Goal: Task Accomplishment & Management: Manage account settings

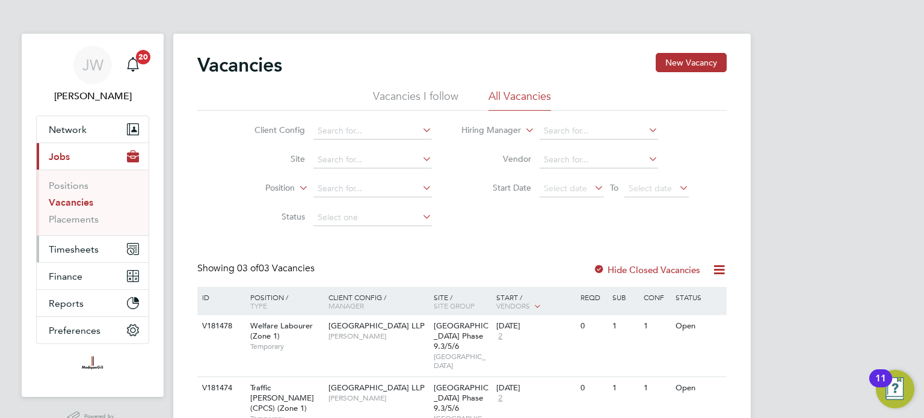
click at [75, 253] on span "Timesheets" at bounding box center [74, 249] width 50 height 11
click at [82, 250] on span "Timesheets" at bounding box center [74, 249] width 50 height 11
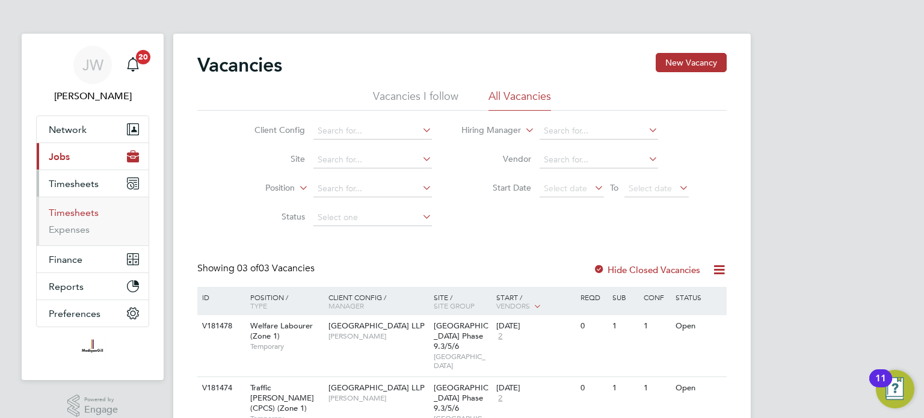
click at [85, 212] on link "Timesheets" at bounding box center [74, 212] width 50 height 11
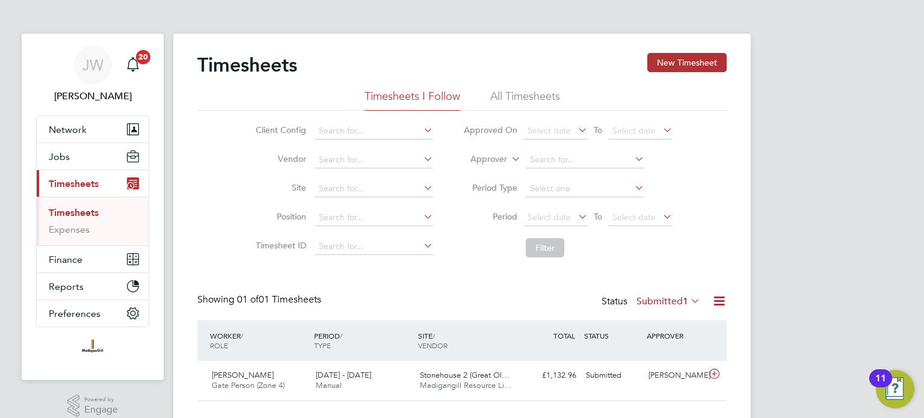
scroll to position [26, 0]
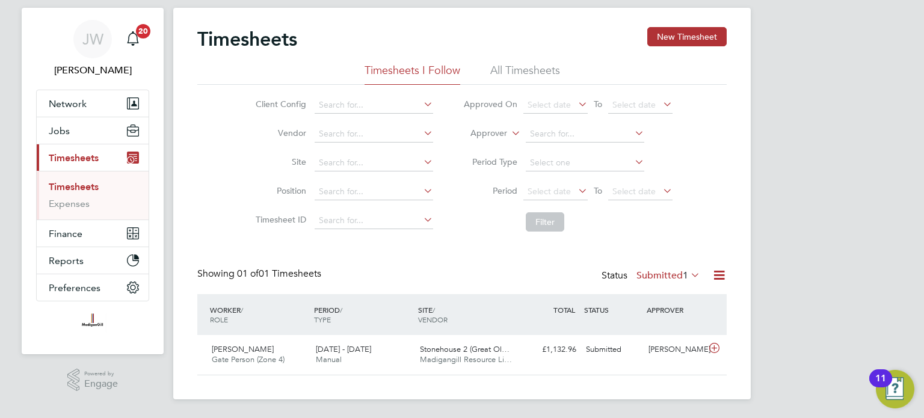
click at [719, 274] on icon at bounding box center [719, 275] width 15 height 15
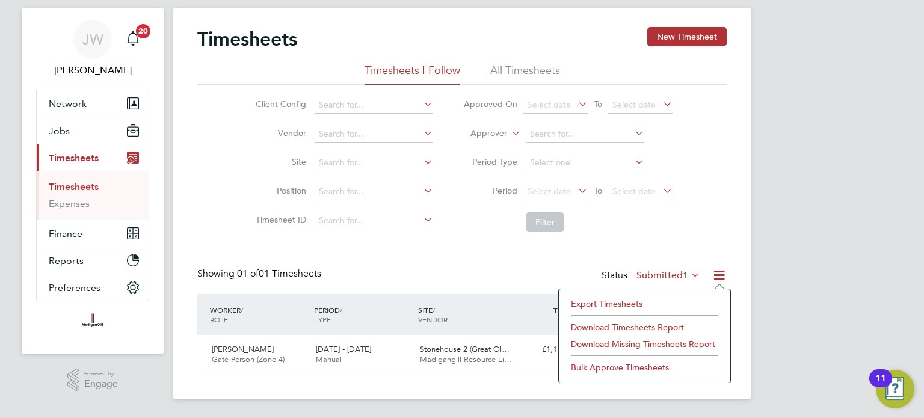
click at [502, 272] on div "Showing 01 of 01 Timesheets Status Submitted 1" at bounding box center [461, 281] width 529 height 26
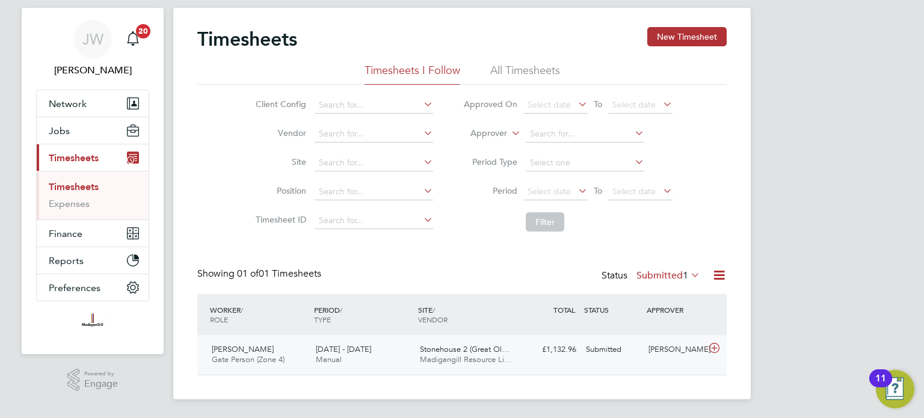
click at [636, 353] on div "Submitted" at bounding box center [612, 350] width 63 height 20
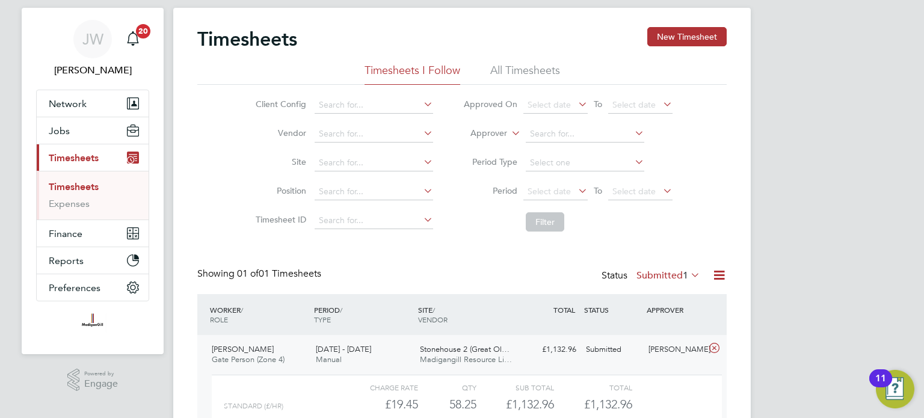
scroll to position [136, 0]
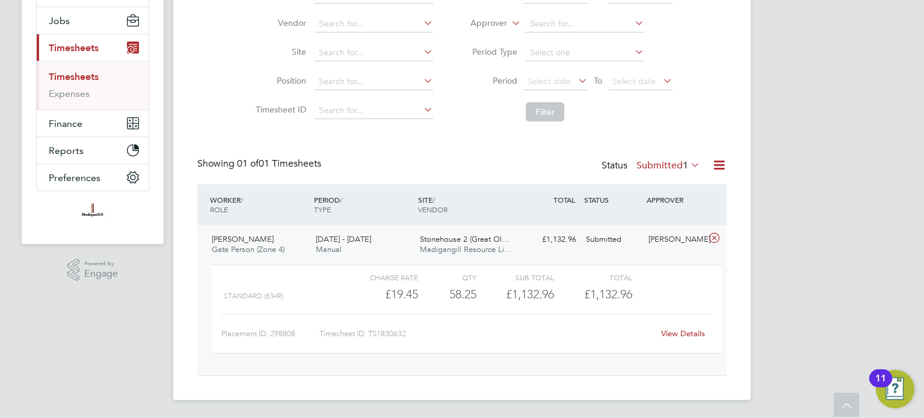
click at [678, 334] on link "View Details" at bounding box center [683, 333] width 44 height 10
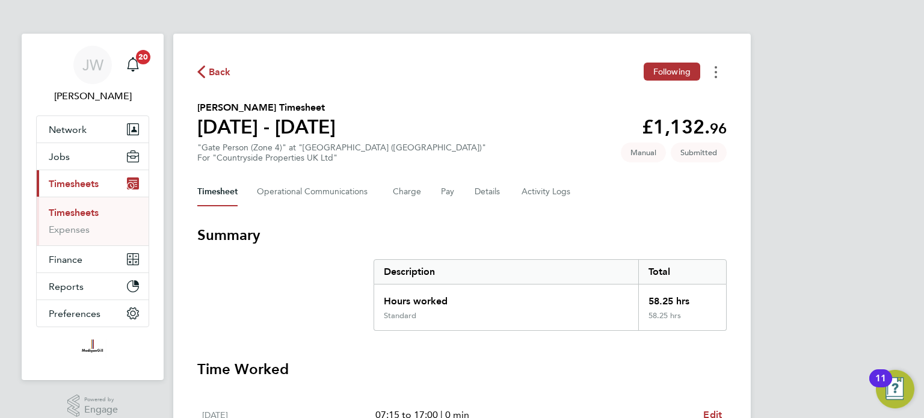
click at [722, 68] on button "Timesheets Menu" at bounding box center [716, 72] width 22 height 19
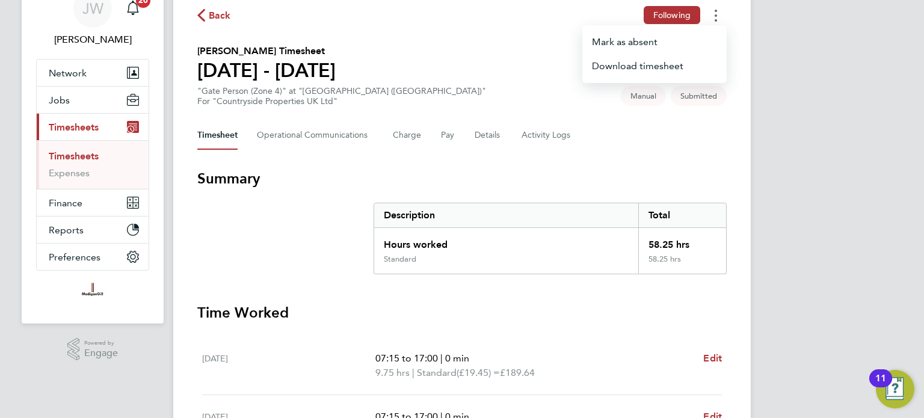
scroll to position [43, 0]
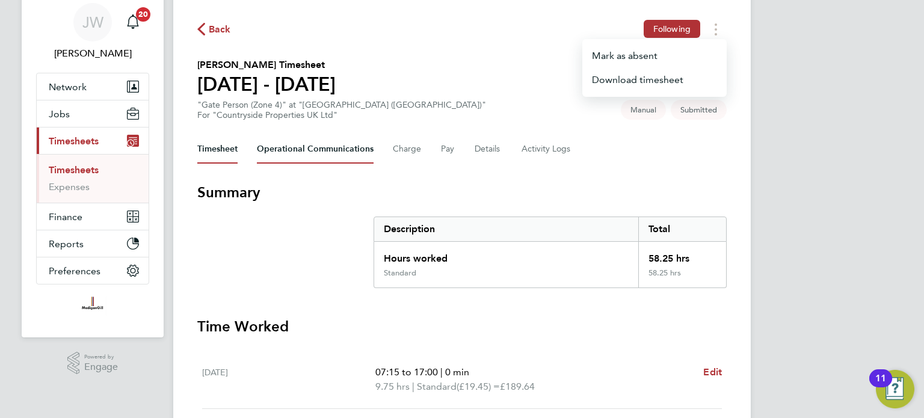
click at [348, 157] on Communications-tab "Operational Communications" at bounding box center [315, 149] width 117 height 29
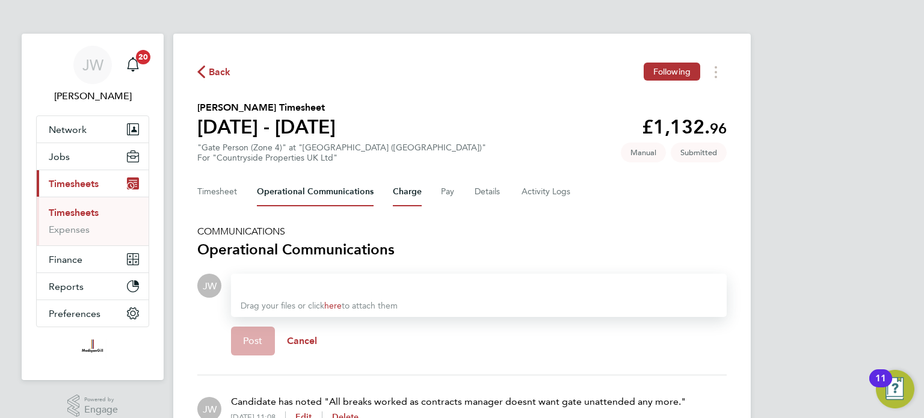
click at [411, 196] on button "Charge" at bounding box center [407, 191] width 29 height 29
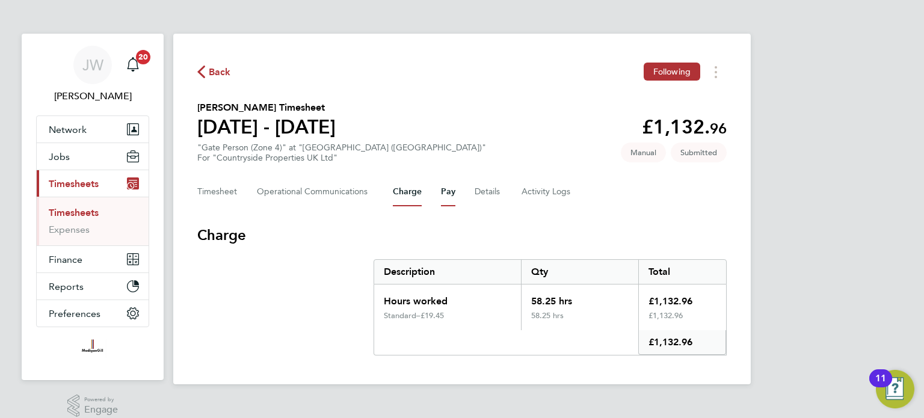
click at [448, 197] on button "Pay" at bounding box center [448, 191] width 14 height 29
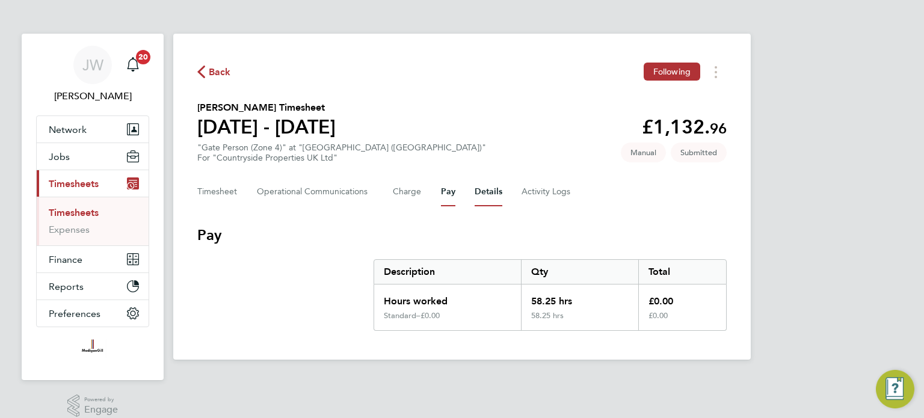
click at [483, 197] on button "Details" at bounding box center [489, 191] width 28 height 29
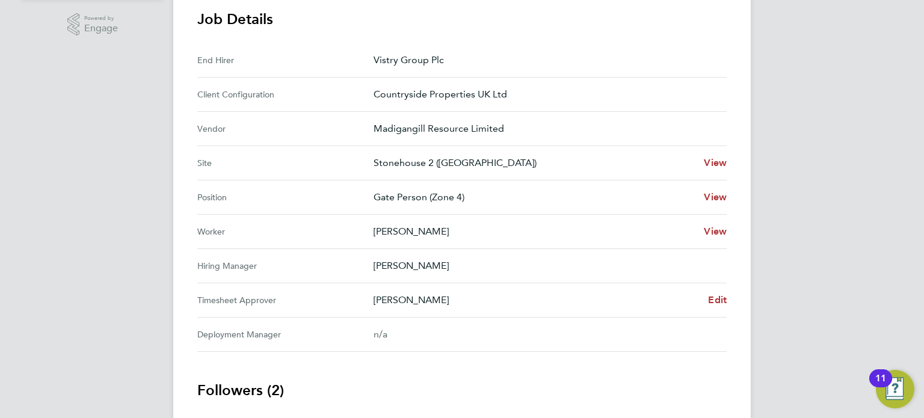
scroll to position [382, 0]
click at [711, 301] on span "Edit" at bounding box center [717, 299] width 19 height 11
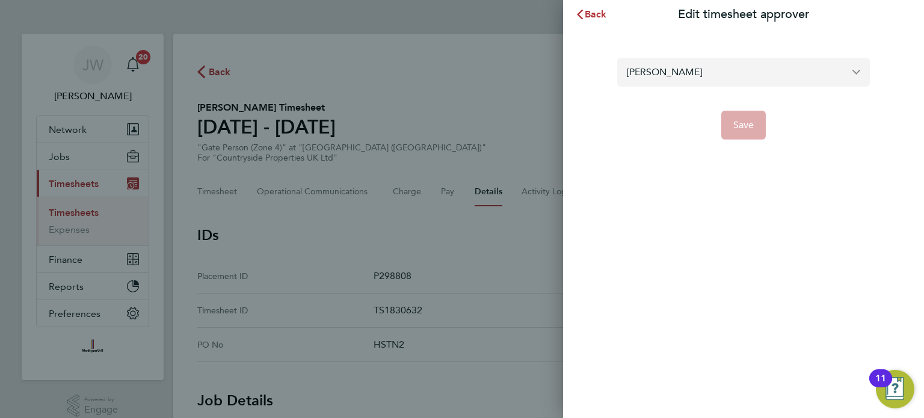
click at [857, 78] on input "[PERSON_NAME]" at bounding box center [743, 72] width 253 height 28
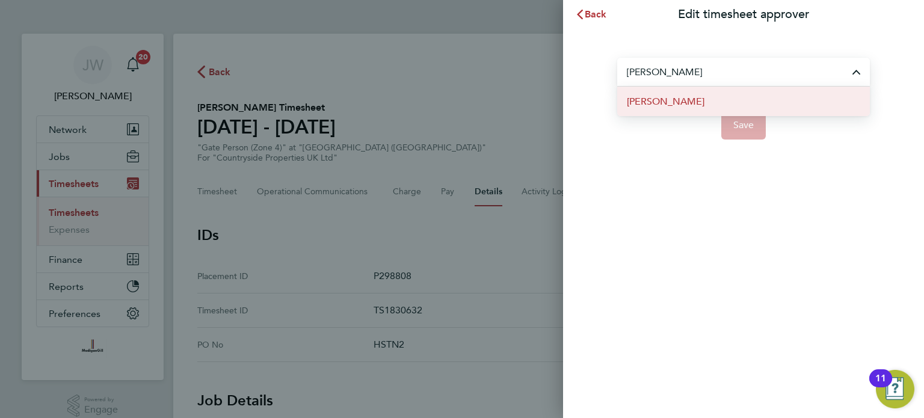
click at [679, 100] on span "Mark Howarth" at bounding box center [666, 101] width 78 height 14
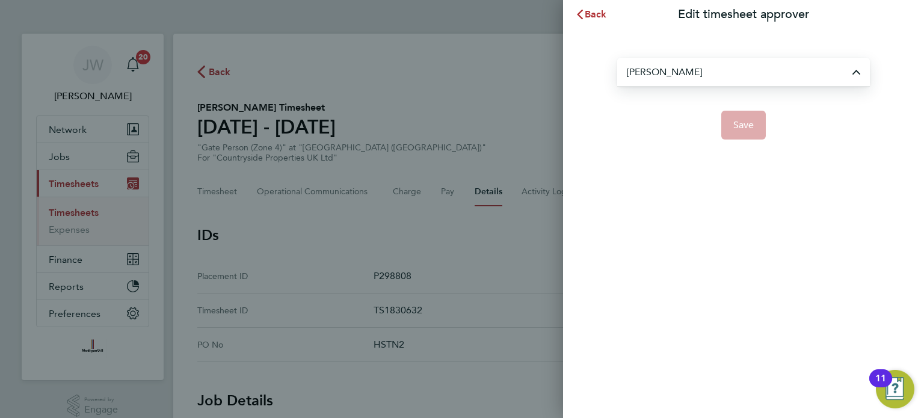
type input "Mark Howarth"
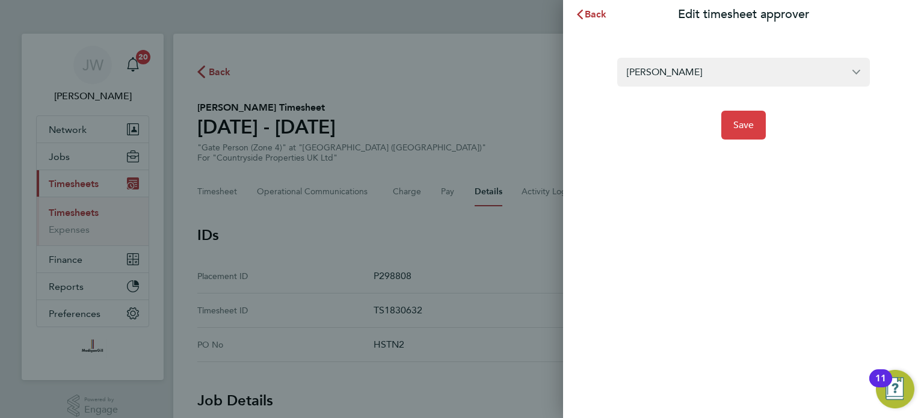
click at [732, 128] on button "Save" at bounding box center [743, 125] width 45 height 29
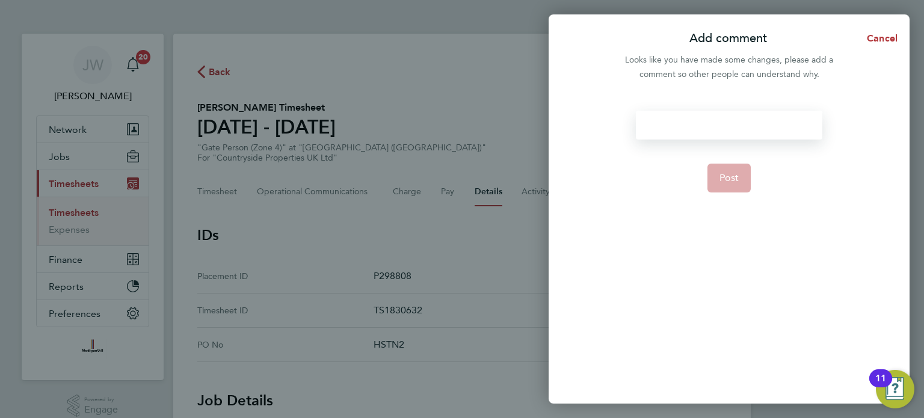
click at [718, 126] on div at bounding box center [729, 125] width 186 height 29
click at [710, 140] on form "Post" at bounding box center [729, 204] width 196 height 186
click at [698, 130] on div at bounding box center [729, 125] width 186 height 29
click at [726, 171] on button "Post" at bounding box center [729, 178] width 44 height 29
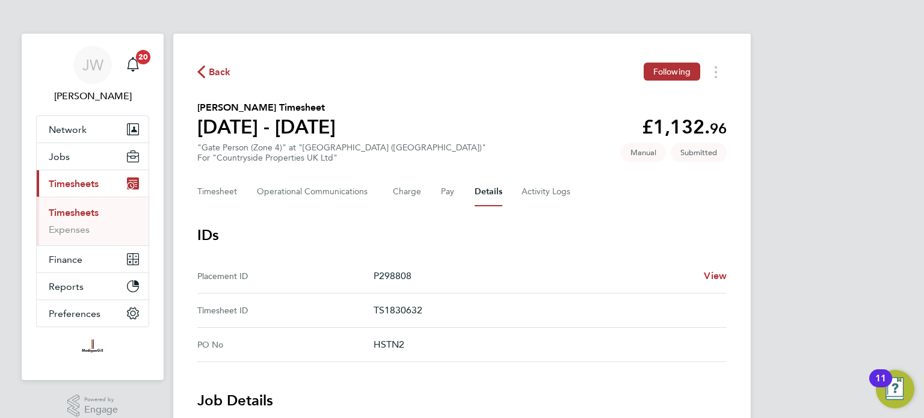
click at [84, 214] on link "Timesheets" at bounding box center [74, 212] width 50 height 11
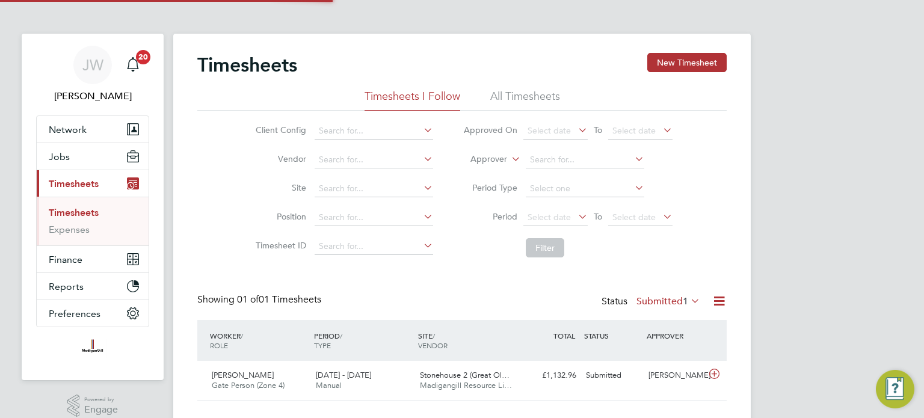
scroll to position [30, 105]
